Goal: Task Accomplishment & Management: Manage account settings

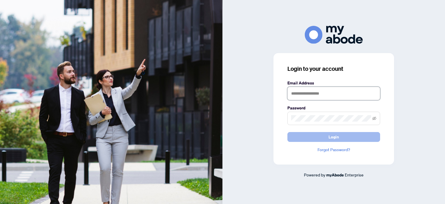
type input "**********"
click at [329, 137] on span "Login" at bounding box center [334, 136] width 10 height 9
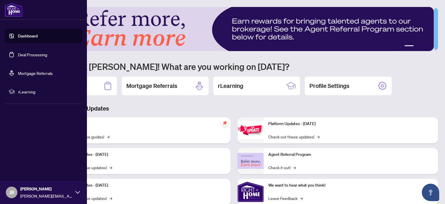
click at [20, 57] on link "Deal Processing" at bounding box center [32, 54] width 29 height 5
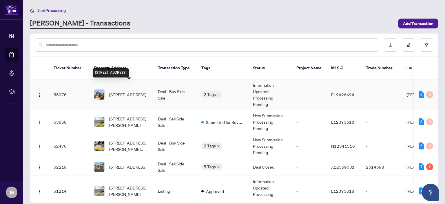
click at [131, 91] on span "29 Melody Dr, Whitby, Ontario L1M 1K6, Canada" at bounding box center [127, 94] width 37 height 6
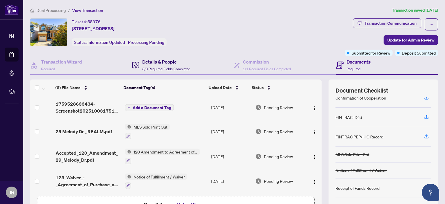
click at [155, 59] on h4 "Details & People" at bounding box center [166, 61] width 48 height 7
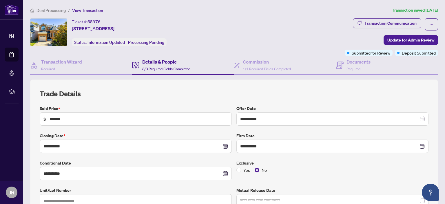
type input "**********"
click at [347, 68] on span "Required" at bounding box center [354, 69] width 14 height 4
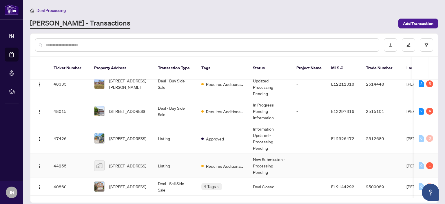
scroll to position [207, 0]
click at [185, 78] on td "Deal - Buy Side Sale" at bounding box center [174, 84] width 43 height 30
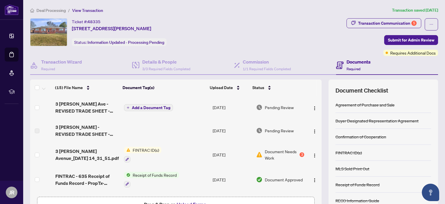
click at [274, 154] on span "Document Needs Work" at bounding box center [282, 154] width 34 height 13
click at [142, 172] on span "Receipt of Funds Record" at bounding box center [154, 175] width 49 height 6
click at [231, 175] on td "Sep/16/2025" at bounding box center [231, 179] width 43 height 25
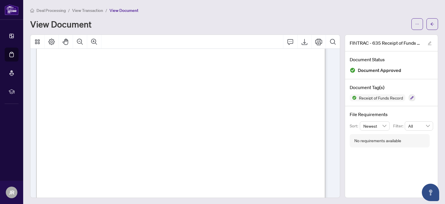
scroll to position [64, 0]
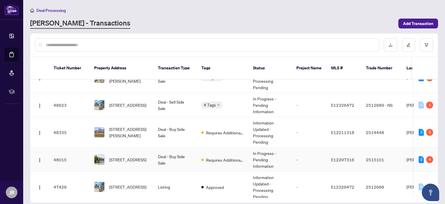
scroll to position [159, 0]
click at [137, 156] on span "109 Stagemaster Cres, Clarington, Ontario L1E 2X4, Canada" at bounding box center [127, 159] width 37 height 6
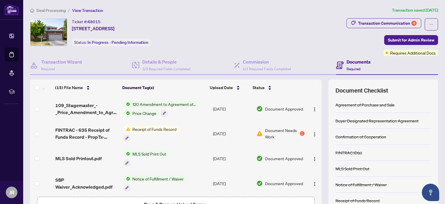
scroll to position [71, 0]
click at [201, 131] on td "Receipt of Funds Record" at bounding box center [165, 133] width 89 height 25
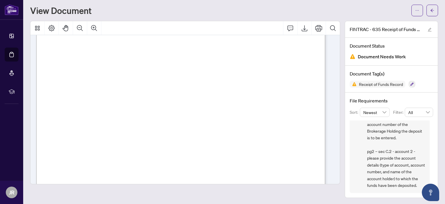
scroll to position [5, 0]
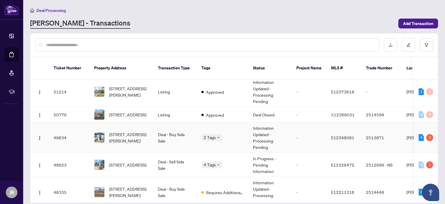
scroll to position [99, 0]
click at [161, 135] on td "Deal - Buy Side Sale" at bounding box center [174, 138] width 43 height 30
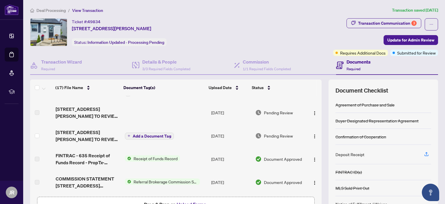
scroll to position [44, 0]
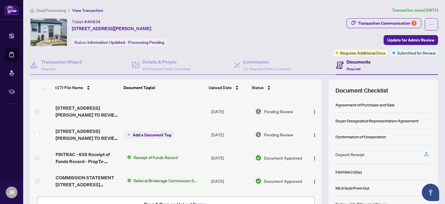
click at [160, 155] on span "Receipt of Funds Record" at bounding box center [155, 157] width 49 height 6
click at [211, 153] on td "Sep/29/2025" at bounding box center [231, 157] width 44 height 23
click at [211, 157] on td "Sep/29/2025" at bounding box center [231, 157] width 44 height 23
click at [142, 158] on span "Receipt of Funds Record" at bounding box center [155, 157] width 49 height 6
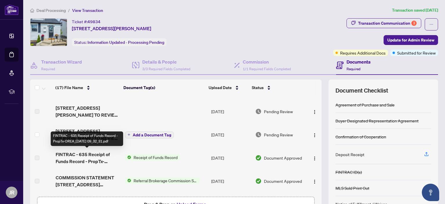
click at [99, 154] on span "FINTRAC - 635 Receipt of Funds Record - PropTx-OREA_2025-09-29 09_32_31.pdf" at bounding box center [88, 158] width 65 height 14
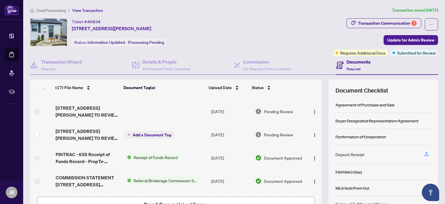
click at [191, 159] on td "Receipt of Funds Record" at bounding box center [166, 157] width 86 height 23
click at [267, 155] on span "Document Approved" at bounding box center [283, 157] width 38 height 6
drag, startPoint x: 162, startPoint y: 156, endPoint x: 152, endPoint y: 155, distance: 10.2
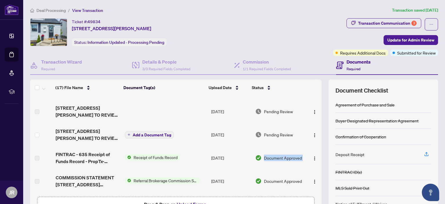
click at [159, 156] on span "Receipt of Funds Record" at bounding box center [155, 157] width 49 height 6
click at [152, 155] on span "Receipt of Funds Record" at bounding box center [155, 157] width 49 height 6
drag, startPoint x: 99, startPoint y: 157, endPoint x: 95, endPoint y: 157, distance: 3.8
click at [99, 157] on span "FINTRAC - 635 Receipt of Funds Record - PropTx-OREA_2025-09-29 09_32_31.pdf" at bounding box center [88, 158] width 65 height 14
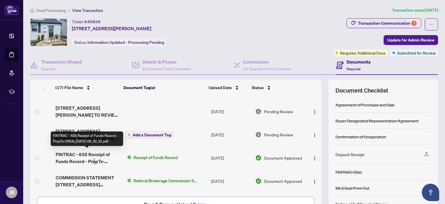
drag, startPoint x: 95, startPoint y: 157, endPoint x: 92, endPoint y: 158, distance: 3.5
click at [93, 157] on span "FINTRAC - 635 Receipt of Funds Record - PropTx-OREA_2025-09-29 09_32_31.pdf" at bounding box center [88, 158] width 65 height 14
click at [91, 158] on span "FINTRAC - 635 Receipt of Funds Record - PropTx-OREA_2025-09-29 09_32_31.pdf" at bounding box center [88, 158] width 65 height 14
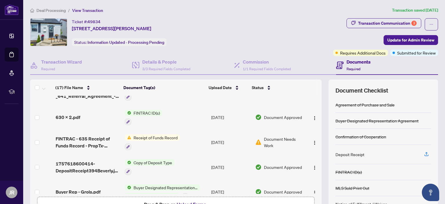
scroll to position [156, 0]
click at [158, 134] on span "Receipt of Funds Record" at bounding box center [155, 137] width 49 height 6
click at [152, 162] on span "Receipt of Funds Record" at bounding box center [149, 164] width 49 height 6
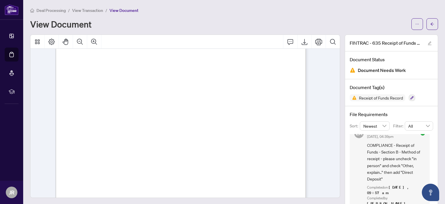
scroll to position [185, 0]
drag, startPoint x: 349, startPoint y: 180, endPoint x: 444, endPoint y: 27, distance: 180.6
click at [430, 22] on icon "arrow-left" at bounding box center [432, 24] width 4 height 4
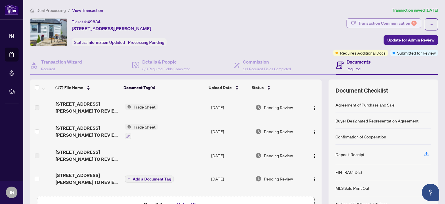
click at [359, 23] on div "Transaction Communication 3" at bounding box center [387, 23] width 59 height 9
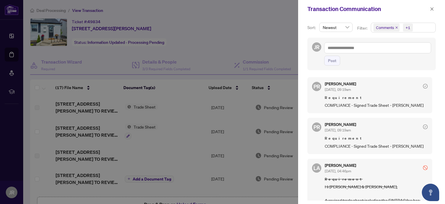
click at [189, 125] on div at bounding box center [222, 102] width 445 height 204
click at [430, 8] on button "button" at bounding box center [432, 9] width 8 height 7
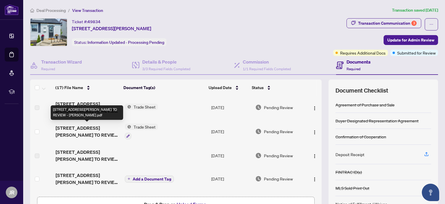
click at [91, 128] on span "394 Beverly St - TS - AGENT TO REVIEW - Jeff.pdf" at bounding box center [88, 131] width 65 height 14
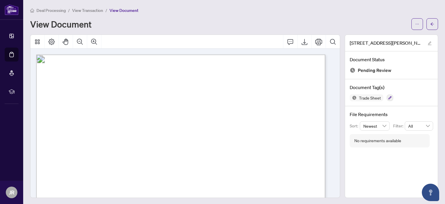
scroll to position [145, 0]
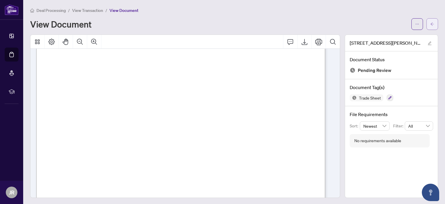
click at [430, 23] on icon "arrow-left" at bounding box center [432, 24] width 4 height 4
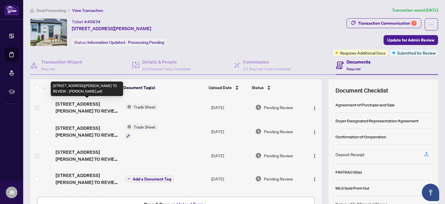
click at [100, 106] on span "394 Beverly St - TS - AGENT TO REVIEW - Josh.pdf" at bounding box center [88, 107] width 65 height 14
click at [84, 108] on span "394 Beverly St - TS - AGENT TO REVIEW - Josh.pdf" at bounding box center [88, 107] width 65 height 14
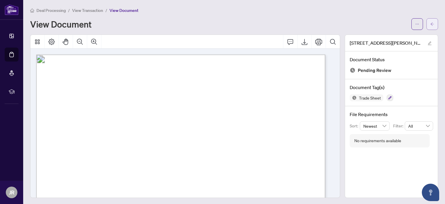
click at [430, 21] on button "button" at bounding box center [433, 24] width 12 height 12
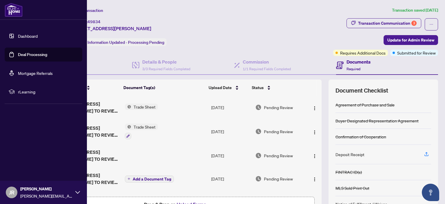
click at [18, 52] on link "Deal Processing" at bounding box center [32, 54] width 29 height 5
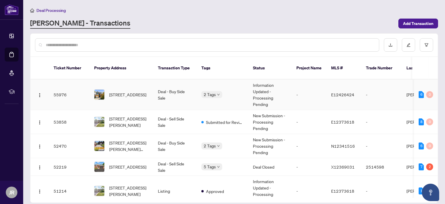
click at [145, 81] on td "29 Melody Dr, Whitby, Ontario L1M 1K6, Canada" at bounding box center [122, 94] width 64 height 30
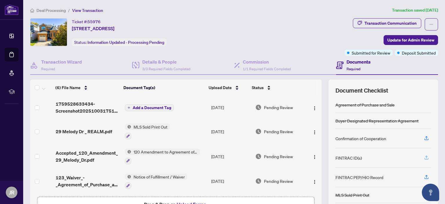
click at [425, 155] on icon "button" at bounding box center [426, 157] width 5 height 5
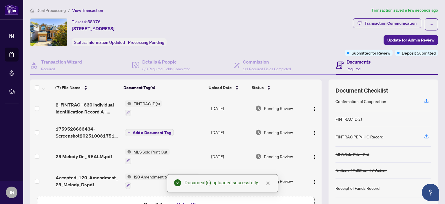
scroll to position [37, 0]
click at [424, 186] on icon "button" at bounding box center [426, 187] width 5 height 5
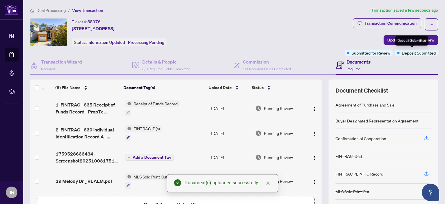
click at [405, 41] on div "Deposit Submitted" at bounding box center [411, 40] width 33 height 9
click at [392, 39] on span "Update for Admin Review" at bounding box center [410, 39] width 47 height 9
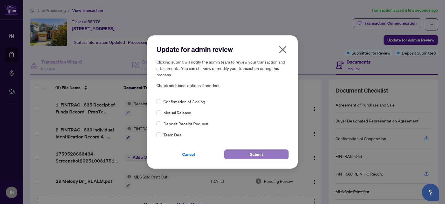
click at [261, 158] on span "Submit" at bounding box center [256, 154] width 13 height 9
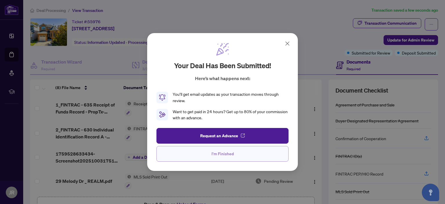
click at [226, 153] on span "I'm Finished" at bounding box center [223, 153] width 22 height 9
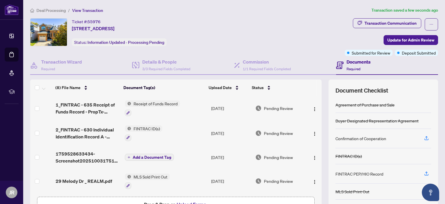
scroll to position [45, 0]
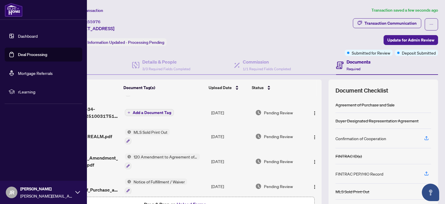
click at [18, 52] on link "Deal Processing" at bounding box center [32, 54] width 29 height 5
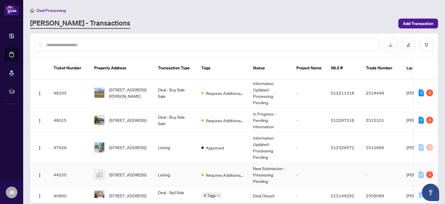
scroll to position [197, 0]
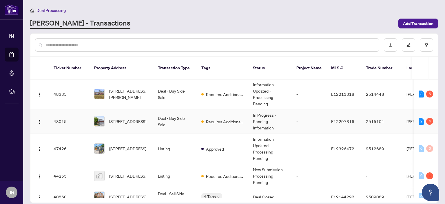
click at [185, 117] on td "Deal - Buy Side Sale" at bounding box center [174, 121] width 43 height 24
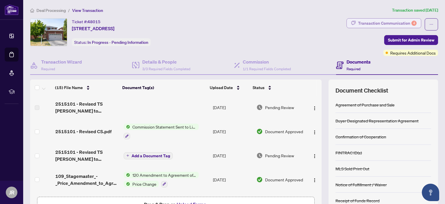
click at [379, 25] on div "Transaction Communication 4" at bounding box center [387, 23] width 59 height 9
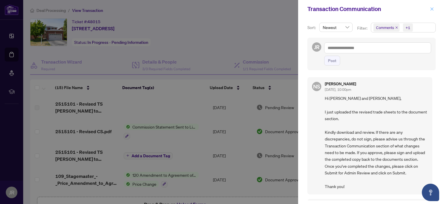
click at [432, 7] on icon "close" at bounding box center [432, 9] width 4 height 4
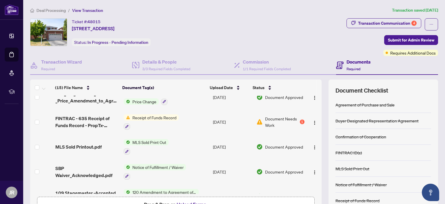
scroll to position [82, 0]
click at [162, 120] on div "Receipt of Funds Record" at bounding box center [151, 122] width 55 height 16
click at [270, 120] on span "Document Needs Work" at bounding box center [282, 121] width 34 height 13
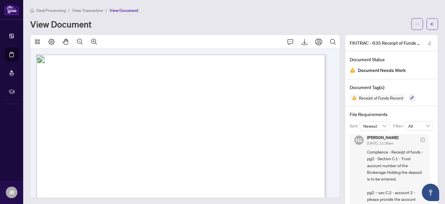
scroll to position [3, 0]
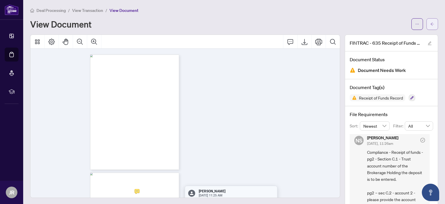
click at [431, 25] on button "button" at bounding box center [433, 24] width 12 height 12
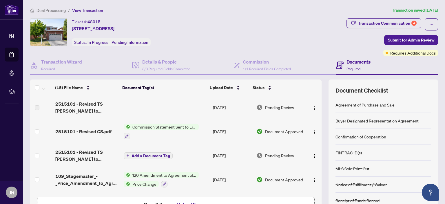
click at [87, 150] on span "2515101 - Revised TS Jeff to review.pdf" at bounding box center [86, 155] width 63 height 14
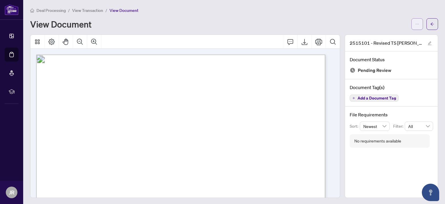
click at [415, 25] on icon "ellipsis" at bounding box center [417, 24] width 4 height 4
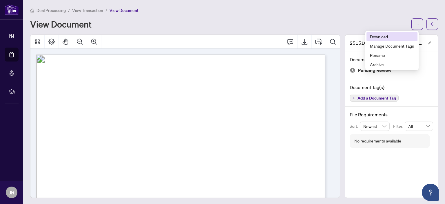
click at [385, 35] on span "Download" at bounding box center [392, 36] width 44 height 6
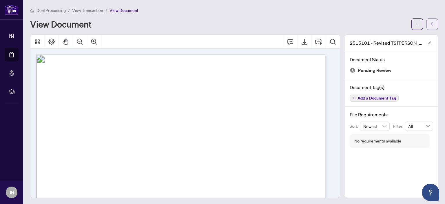
click at [431, 24] on button "button" at bounding box center [433, 24] width 12 height 12
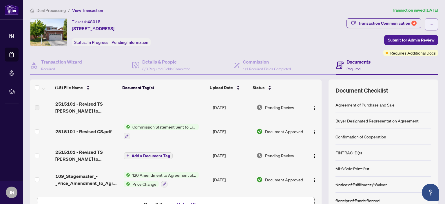
click at [430, 23] on button "button" at bounding box center [431, 24] width 13 height 12
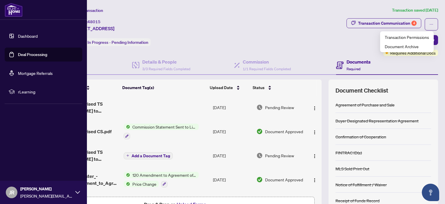
click at [27, 36] on link "Dashboard" at bounding box center [28, 35] width 20 height 5
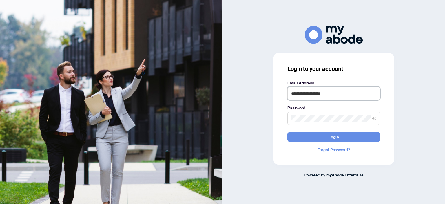
click at [328, 94] on input "**********" at bounding box center [333, 93] width 93 height 13
type input "**********"
click at [330, 137] on span "Login" at bounding box center [334, 136] width 10 height 9
